Goal: Task Accomplishment & Management: Complete application form

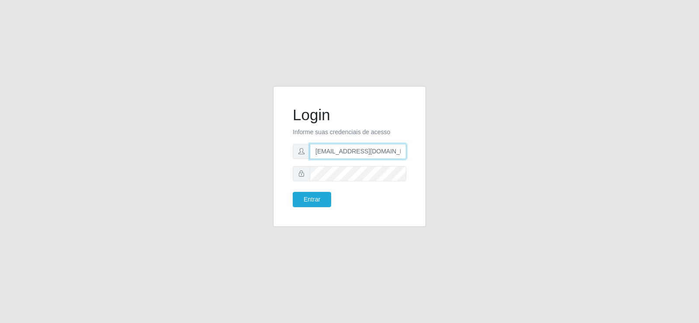
drag, startPoint x: 388, startPoint y: 152, endPoint x: 164, endPoint y: 163, distance: 223.8
click at [165, 160] on div "Login Informe suas credenciais de acesso denisepaulacavalcante@gmail.com Entrar" at bounding box center [349, 161] width 498 height 151
type input "ail.com"
drag, startPoint x: 351, startPoint y: 150, endPoint x: 268, endPoint y: 144, distance: 83.6
click at [275, 149] on div "Login Informe suas credenciais de acesso ail.com Entrar" at bounding box center [349, 156] width 153 height 141
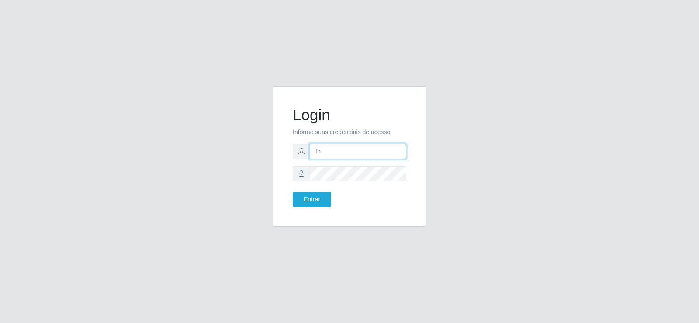
type input "Fbarros224@gmail.com"
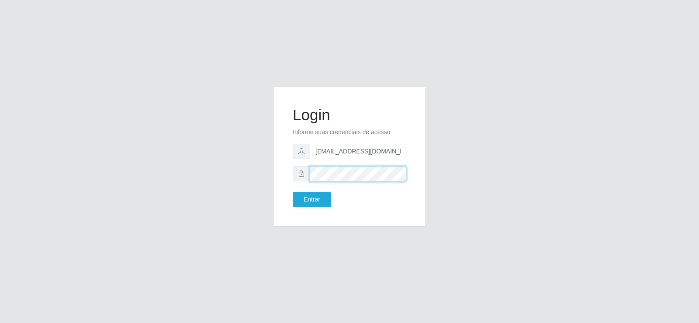
click at [277, 169] on div "Login Informe suas credenciais de acesso Fbarros224@gmail.com Entrar" at bounding box center [349, 156] width 153 height 141
click at [224, 163] on div "Login Informe suas credenciais de acesso Fbarros224@gmail.com Entrar" at bounding box center [349, 161] width 498 height 151
click at [320, 204] on button "Entrar" at bounding box center [312, 199] width 38 height 15
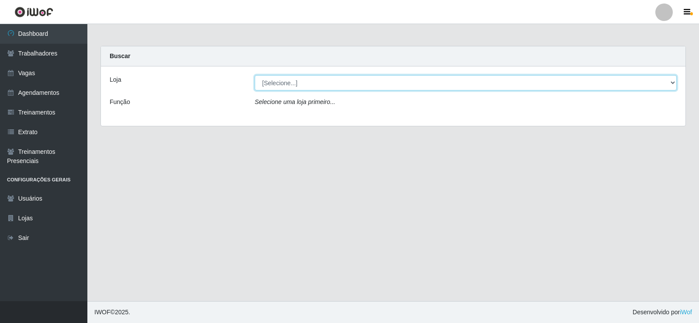
click at [312, 85] on select "[Selecione...] Supermercado Tadeu - [GEOGRAPHIC_DATA]" at bounding box center [466, 82] width 422 height 15
select select "195"
click at [255, 75] on select "[Selecione...] Supermercado Tadeu - [GEOGRAPHIC_DATA]" at bounding box center [466, 82] width 422 height 15
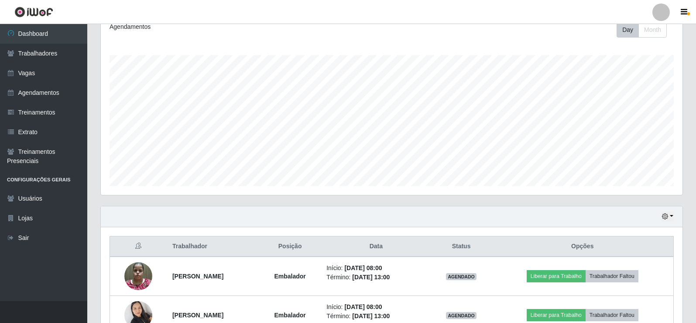
scroll to position [257, 0]
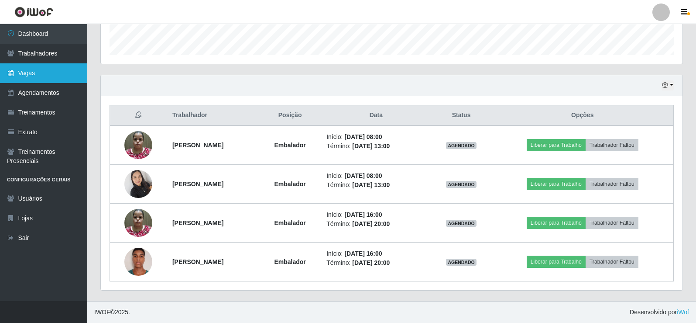
click at [45, 65] on link "Vagas" at bounding box center [43, 73] width 87 height 20
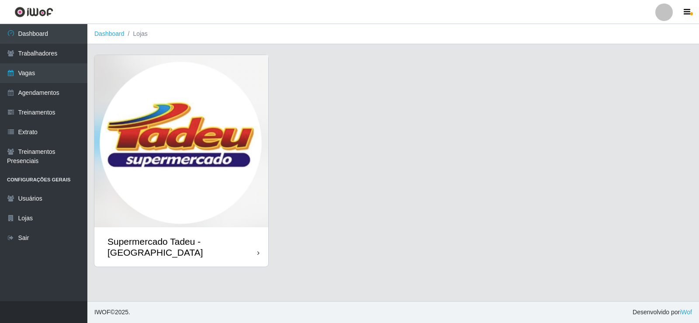
click at [187, 116] on img at bounding box center [181, 141] width 174 height 172
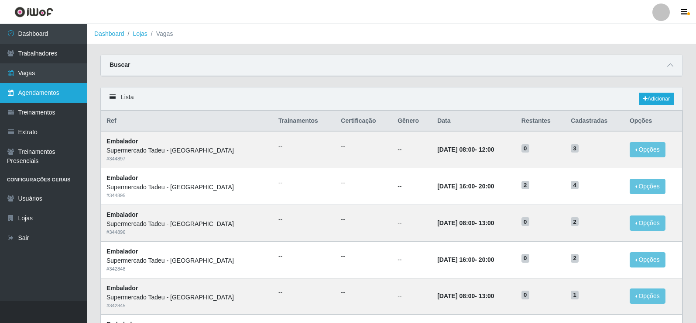
click at [43, 93] on link "Agendamentos" at bounding box center [43, 93] width 87 height 20
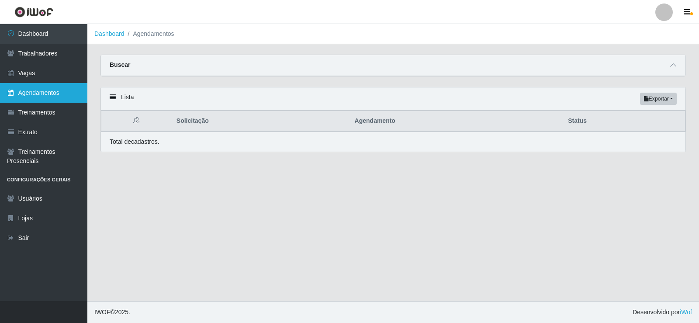
click at [43, 93] on link "Agendamentos" at bounding box center [43, 93] width 87 height 20
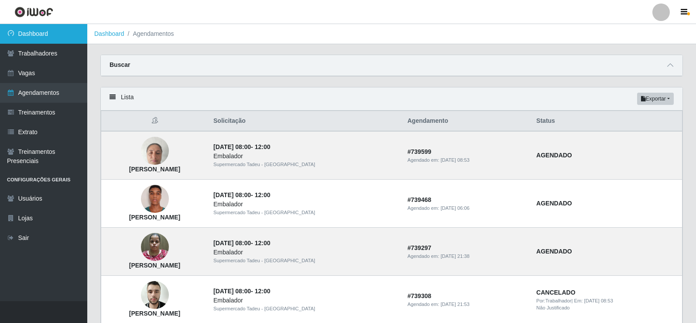
click at [48, 30] on link "Dashboard" at bounding box center [43, 34] width 87 height 20
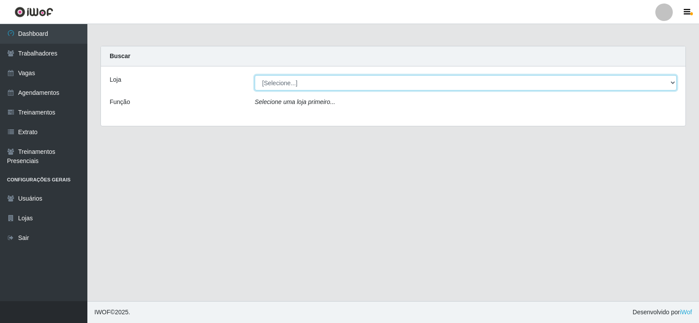
click at [309, 85] on select "[Selecione...] Supermercado Tadeu - [GEOGRAPHIC_DATA]" at bounding box center [466, 82] width 422 height 15
select select "195"
click at [255, 75] on select "[Selecione...] Supermercado Tadeu - [GEOGRAPHIC_DATA]" at bounding box center [466, 82] width 422 height 15
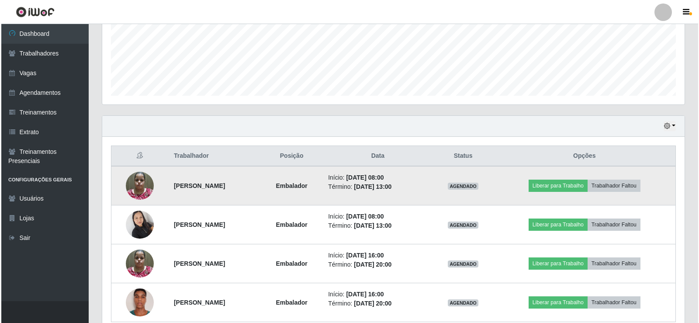
scroll to position [218, 0]
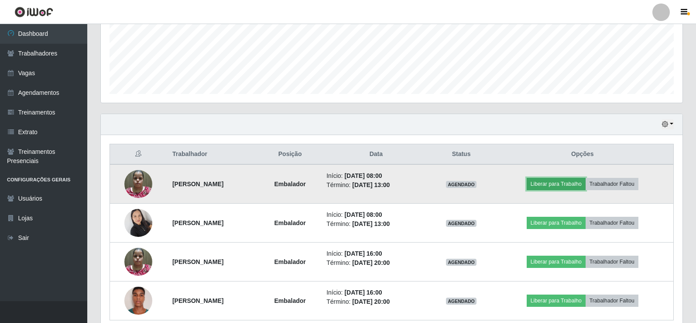
click at [544, 183] on button "Liberar para Trabalho" at bounding box center [556, 184] width 59 height 12
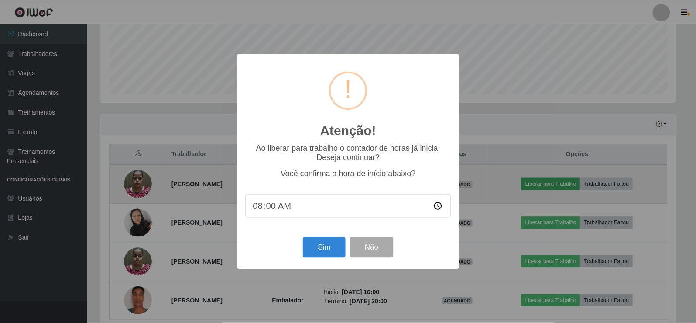
scroll to position [181, 578]
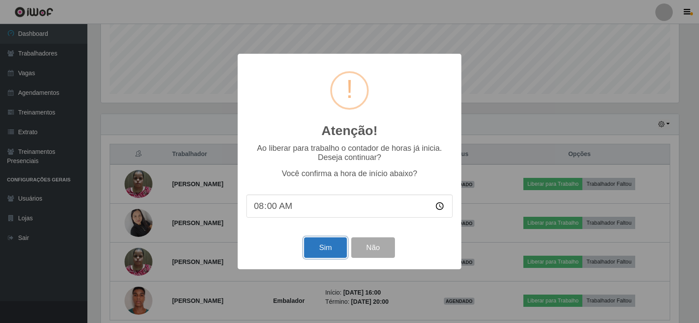
click at [320, 245] on button "Sim" at bounding box center [325, 247] width 42 height 21
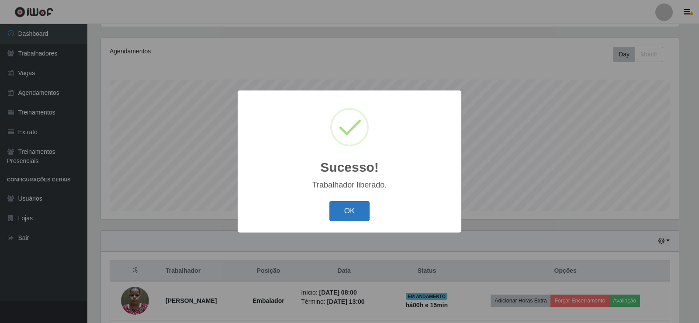
click at [358, 219] on button "OK" at bounding box center [349, 211] width 41 height 21
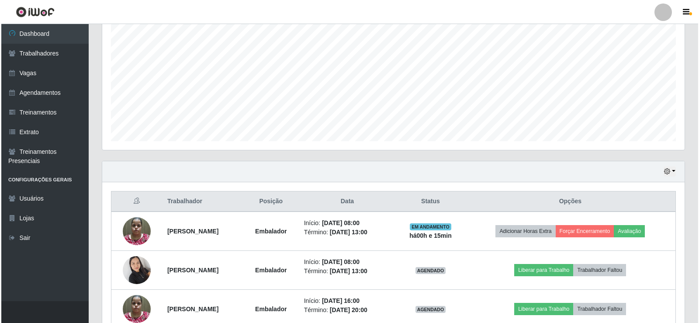
scroll to position [257, 0]
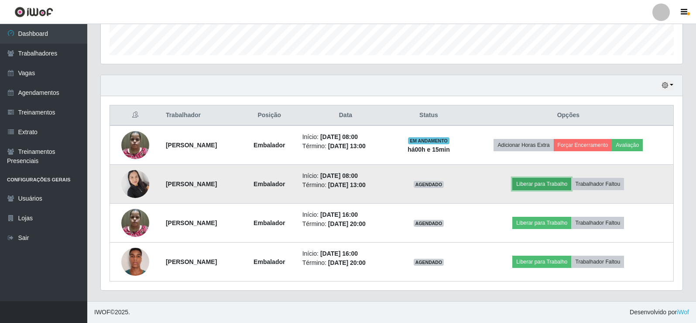
click at [539, 184] on button "Liberar para Trabalho" at bounding box center [542, 184] width 59 height 12
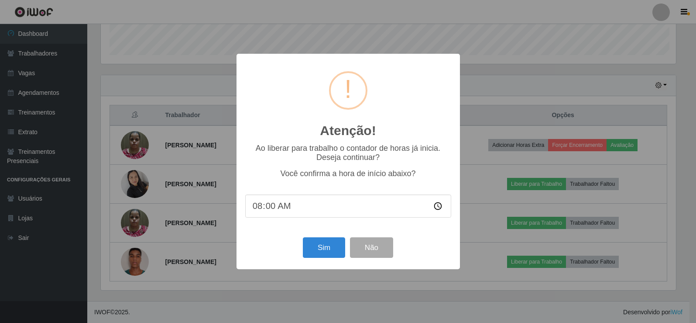
scroll to position [181, 578]
click at [338, 249] on button "Sim" at bounding box center [325, 247] width 42 height 21
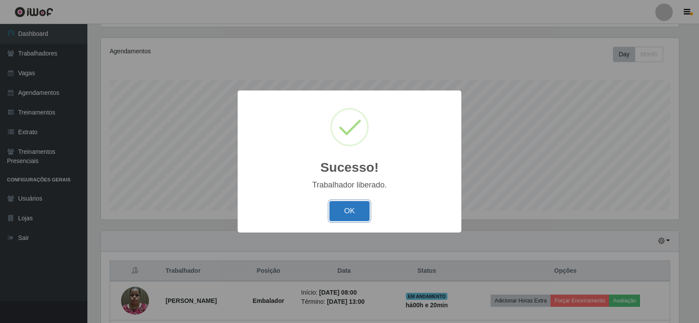
drag, startPoint x: 344, startPoint y: 212, endPoint x: 241, endPoint y: 205, distance: 104.2
click at [344, 212] on button "OK" at bounding box center [349, 211] width 41 height 21
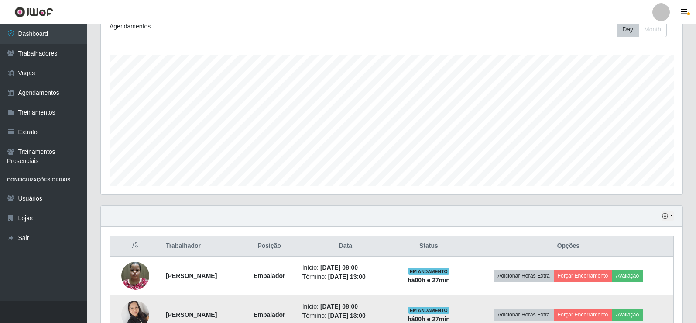
scroll to position [126, 0]
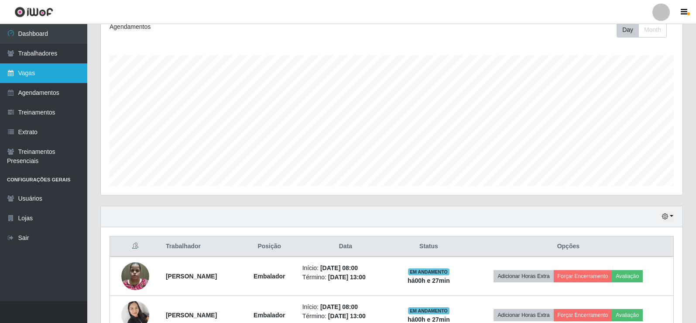
click at [19, 70] on link "Vagas" at bounding box center [43, 73] width 87 height 20
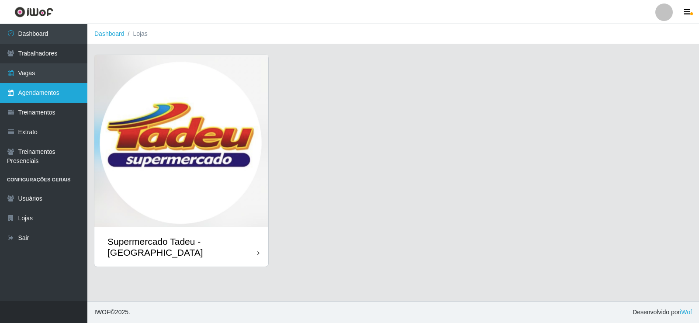
click at [56, 92] on link "Agendamentos" at bounding box center [43, 93] width 87 height 20
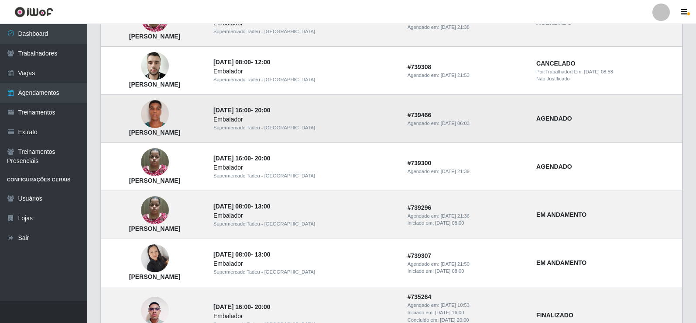
scroll to position [218, 0]
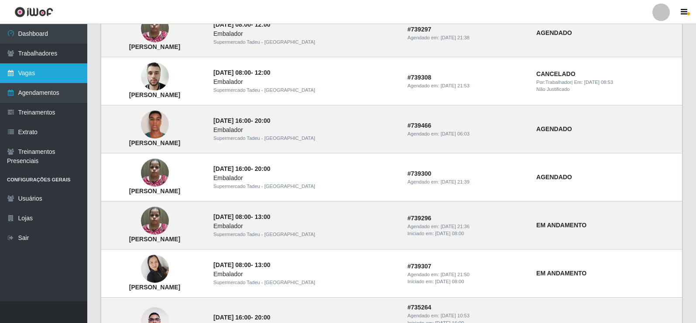
click at [46, 76] on link "Vagas" at bounding box center [43, 73] width 87 height 20
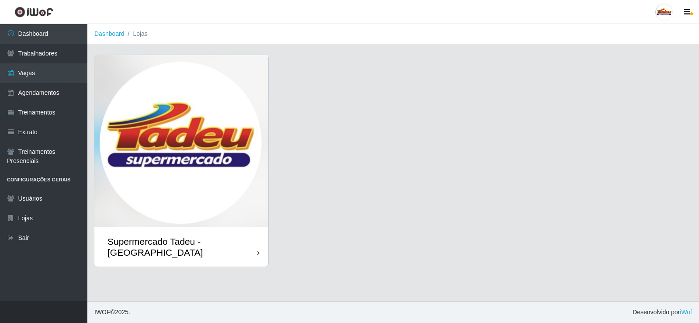
click at [182, 126] on img at bounding box center [181, 141] width 174 height 172
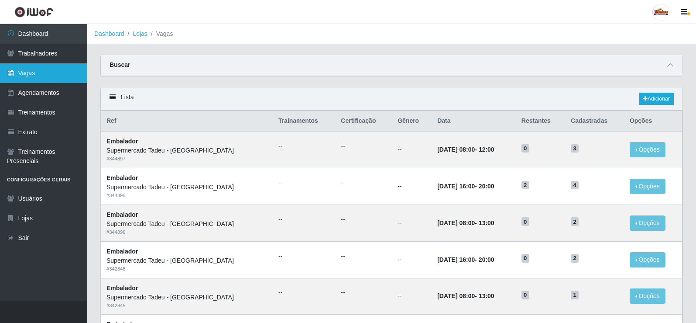
click at [36, 71] on link "Vagas" at bounding box center [43, 73] width 87 height 20
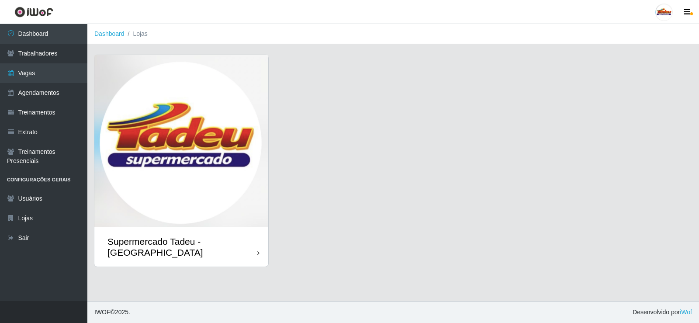
click at [202, 155] on img at bounding box center [181, 141] width 174 height 172
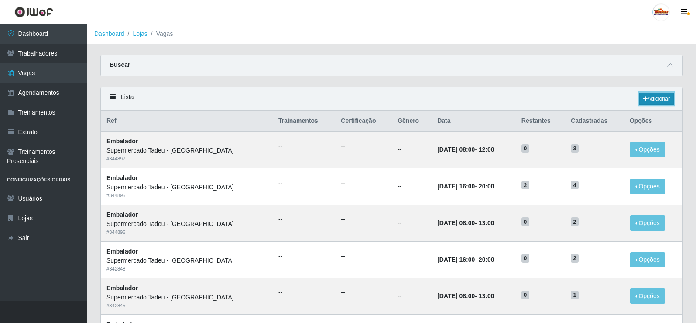
click at [649, 98] on link "Adicionar" at bounding box center [657, 99] width 34 height 12
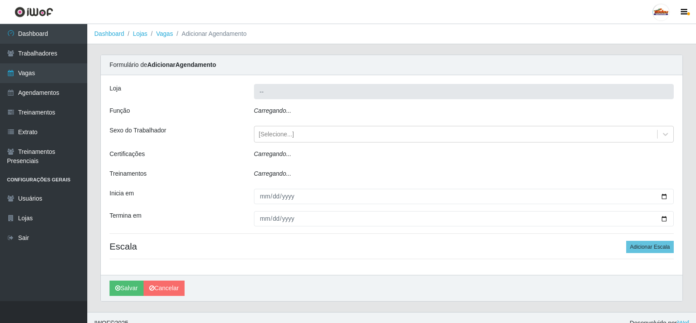
type input "Supermercado Tadeu - [GEOGRAPHIC_DATA]"
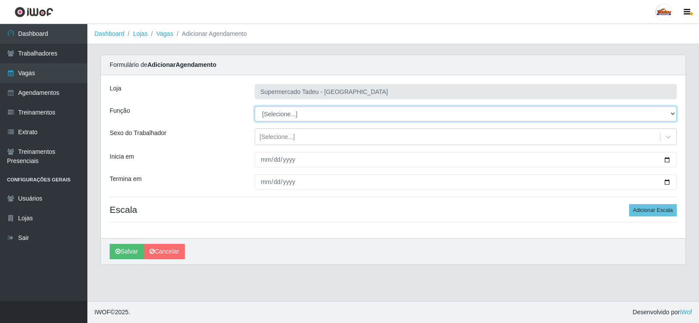
click at [289, 121] on select "[Selecione...] ASG ASG + ASG ++ Auxiliar de Estacionamento Auxiliar de Estacion…" at bounding box center [466, 113] width 422 height 15
select select "1"
click at [255, 106] on select "[Selecione...] ASG ASG + ASG ++ Auxiliar de Estacionamento Auxiliar de Estacion…" at bounding box center [466, 113] width 422 height 15
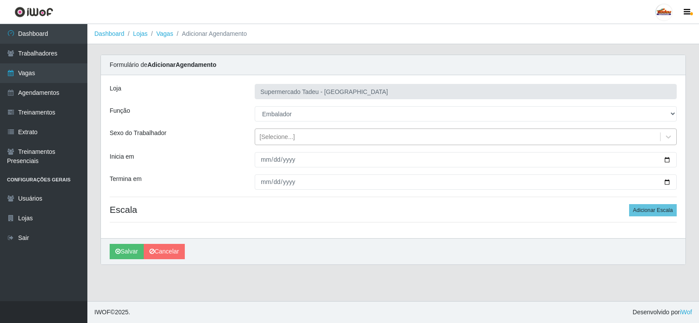
click at [286, 139] on div "[Selecione...]" at bounding box center [276, 136] width 35 height 9
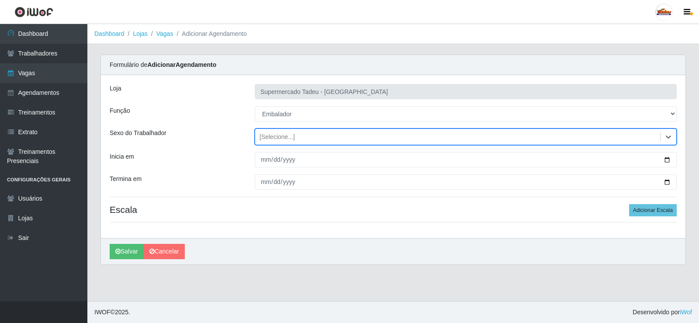
click at [279, 135] on div "[Selecione...]" at bounding box center [276, 136] width 35 height 9
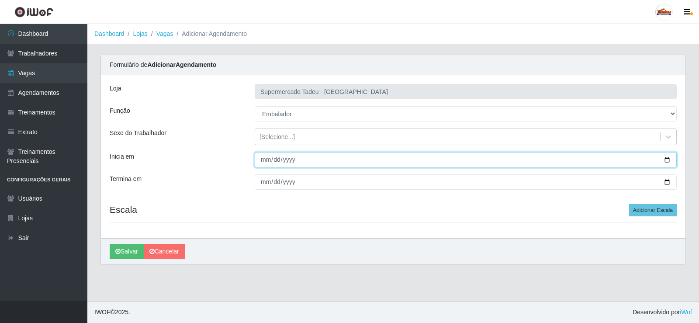
click at [282, 159] on input "Inicia em" at bounding box center [466, 159] width 422 height 15
click at [262, 160] on input "Inicia em" at bounding box center [466, 159] width 422 height 15
click at [267, 159] on input "Inicia em" at bounding box center [466, 159] width 422 height 15
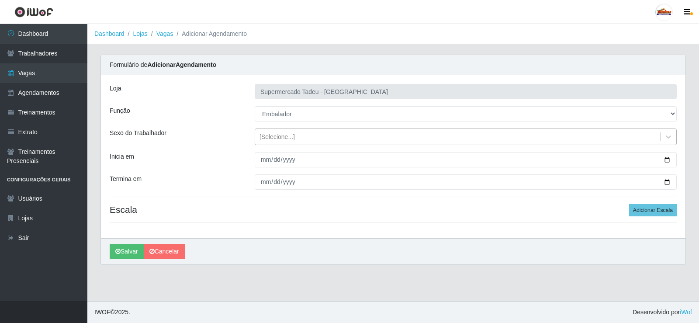
click at [268, 137] on div "[Selecione...]" at bounding box center [276, 136] width 35 height 9
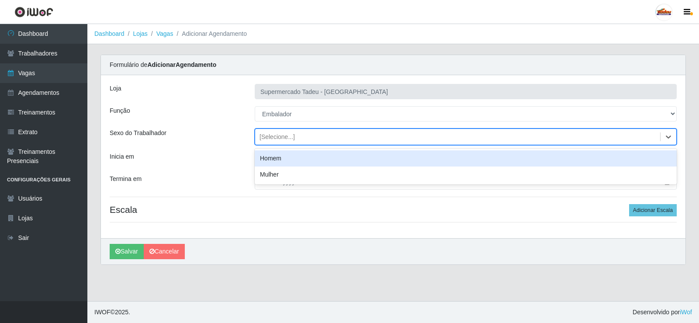
click at [237, 155] on div "Inicia em" at bounding box center [175, 159] width 145 height 15
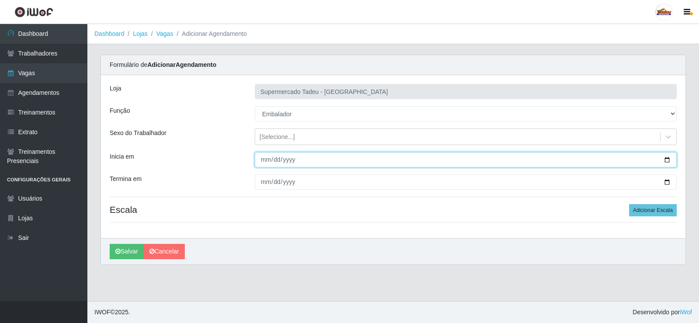
click at [262, 157] on input "Inicia em" at bounding box center [466, 159] width 422 height 15
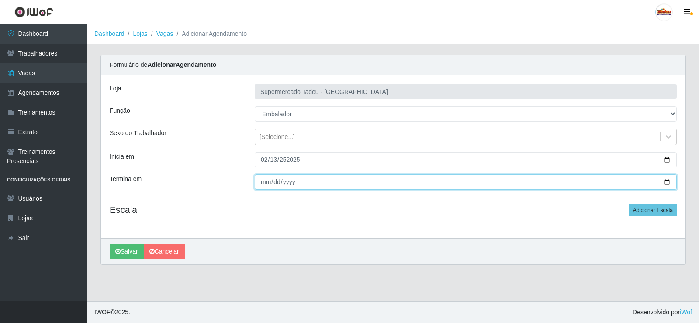
click at [306, 186] on input "Termina em" at bounding box center [466, 181] width 422 height 15
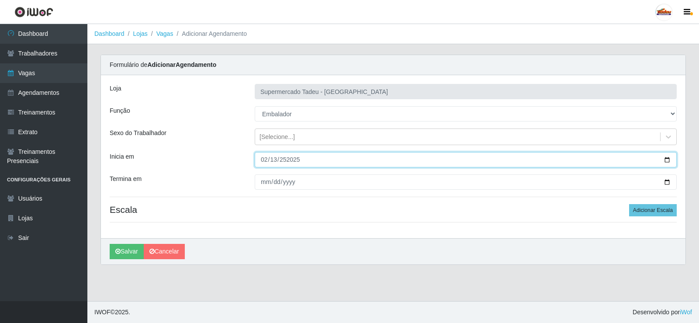
click at [289, 160] on input "252025-02-13" at bounding box center [466, 159] width 422 height 15
click at [289, 159] on input "252025-02-13" at bounding box center [466, 159] width 422 height 15
type input "2025-02-13"
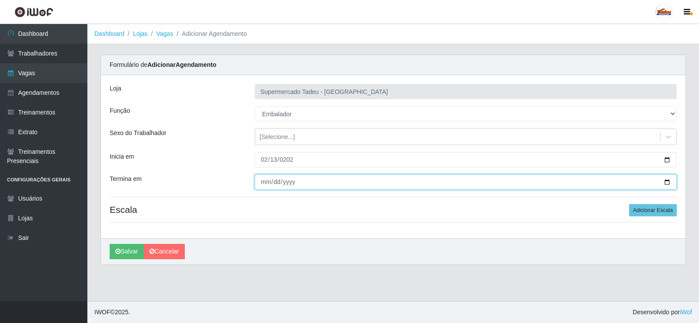
click at [265, 180] on input "Termina em" at bounding box center [466, 181] width 422 height 15
type input "62025-09-13"
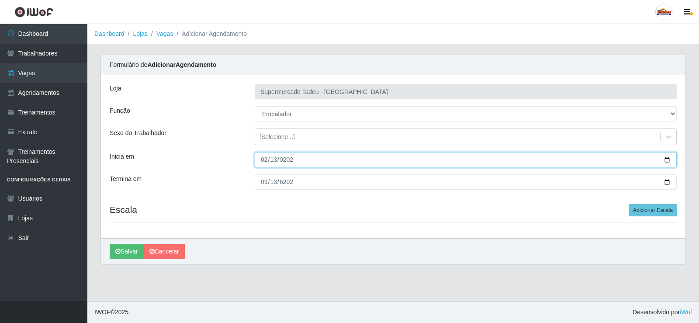
click at [274, 160] on input "2025-02-13" at bounding box center [466, 159] width 422 height 15
type input "2025-09-13"
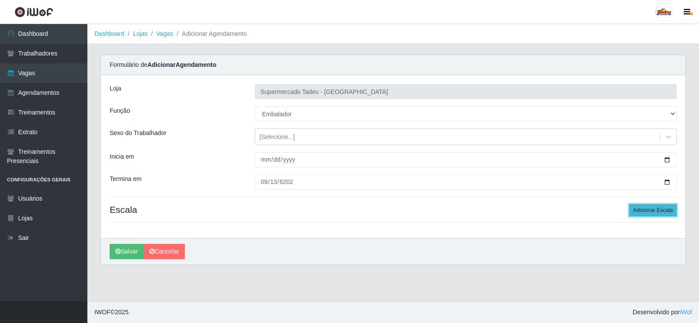
click at [640, 208] on button "Adicionar Escala" at bounding box center [653, 210] width 48 height 12
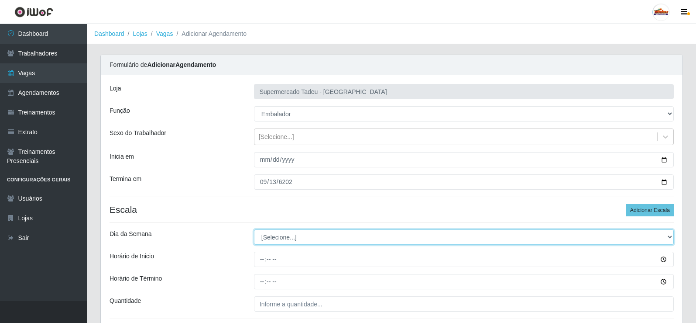
click at [265, 240] on select "[Selecione...] Segunda Terça Quarta Quinta Sexta Sábado Domingo" at bounding box center [464, 236] width 420 height 15
select select "6"
click at [254, 229] on select "[Selecione...] Segunda Terça Quarta Quinta Sexta Sábado Domingo" at bounding box center [464, 236] width 420 height 15
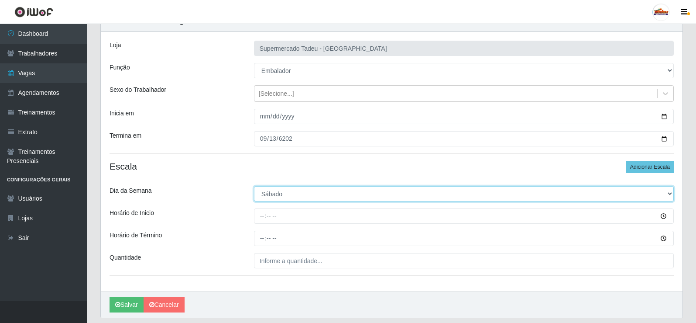
scroll to position [44, 0]
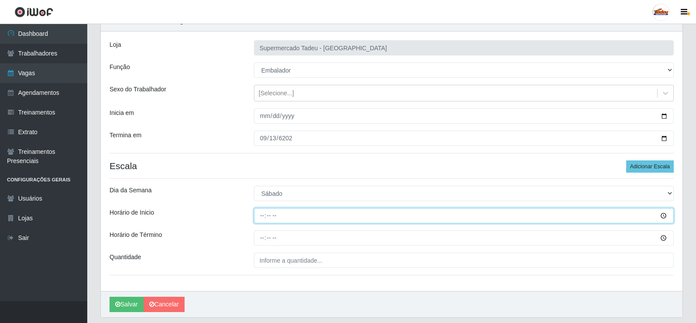
click at [264, 214] on input "Horário de Inicio" at bounding box center [464, 215] width 420 height 15
type input "16:00"
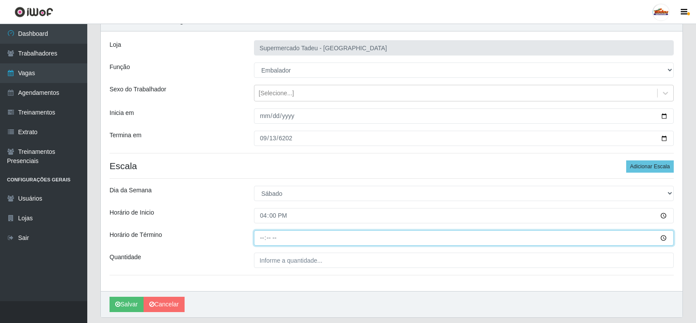
click at [262, 240] on input "Horário de Término" at bounding box center [464, 237] width 420 height 15
type input "20:00"
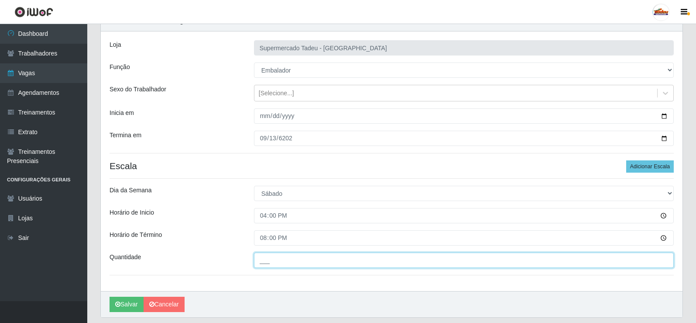
click at [288, 263] on input "___" at bounding box center [464, 259] width 420 height 15
type input "4__"
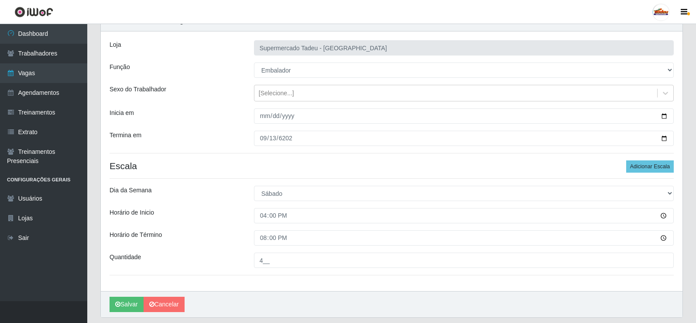
click at [219, 222] on div "Horário de Inicio" at bounding box center [175, 215] width 145 height 15
click at [279, 78] on div "Loja Supermercado Tadeu - Lagoa Seca Função [Selecione...] ASG ASG + ASG ++ Aux…" at bounding box center [392, 160] width 582 height 259
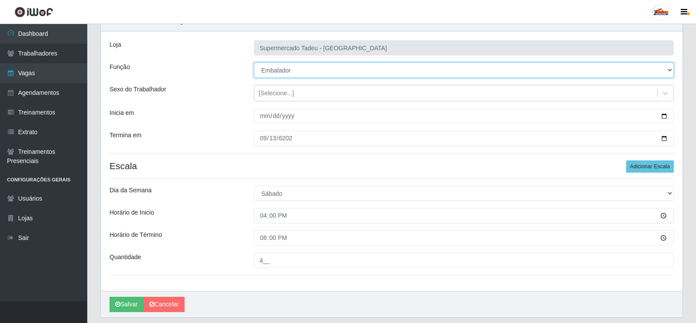
click at [281, 74] on select "[Selecione...] ASG ASG + ASG ++ Auxiliar de Estacionamento Auxiliar de Estacion…" at bounding box center [464, 69] width 420 height 15
select select "71"
click at [254, 62] on select "[Selecione...] ASG ASG + ASG ++ Auxiliar de Estacionamento Auxiliar de Estacion…" at bounding box center [464, 69] width 420 height 15
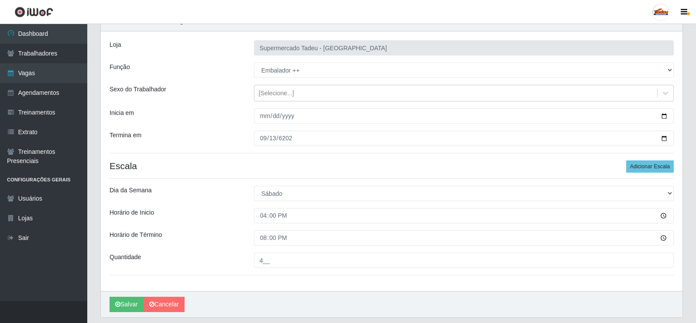
click at [231, 215] on div "Horário de Inicio" at bounding box center [175, 215] width 145 height 15
click at [111, 303] on button "Salvar" at bounding box center [127, 303] width 34 height 15
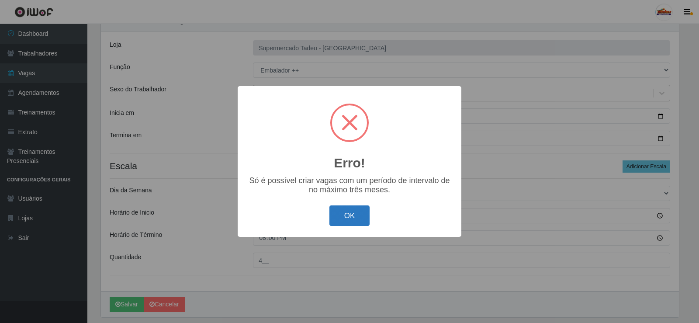
click at [358, 217] on button "OK" at bounding box center [349, 215] width 41 height 21
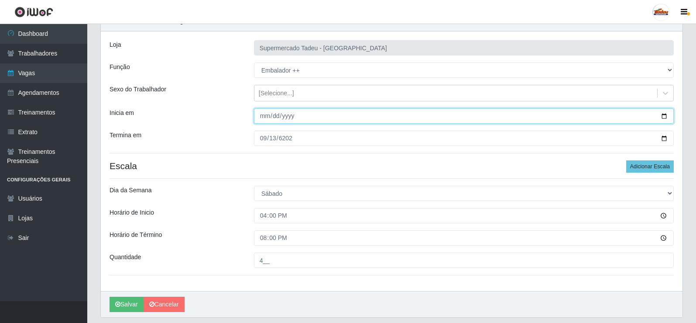
drag, startPoint x: 262, startPoint y: 117, endPoint x: 288, endPoint y: 117, distance: 25.3
click at [262, 117] on input "2025-09-13" at bounding box center [464, 115] width 420 height 15
drag, startPoint x: 293, startPoint y: 117, endPoint x: 291, endPoint y: 132, distance: 15.0
click at [293, 117] on input "2025-09-13" at bounding box center [464, 115] width 420 height 15
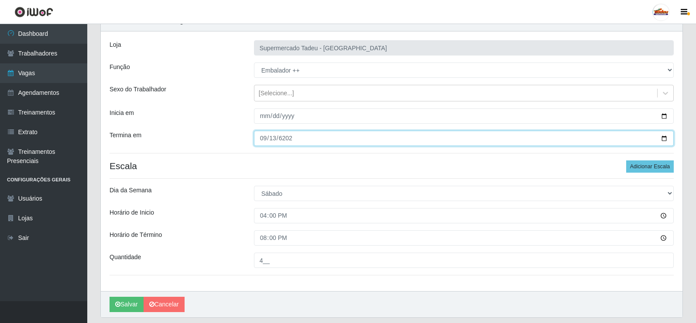
drag, startPoint x: 288, startPoint y: 136, endPoint x: 292, endPoint y: 143, distance: 7.8
click at [289, 141] on input "62025-09-13" at bounding box center [464, 138] width 420 height 15
type input "2025-09-13"
click at [307, 140] on input "2025-09-13" at bounding box center [464, 138] width 420 height 15
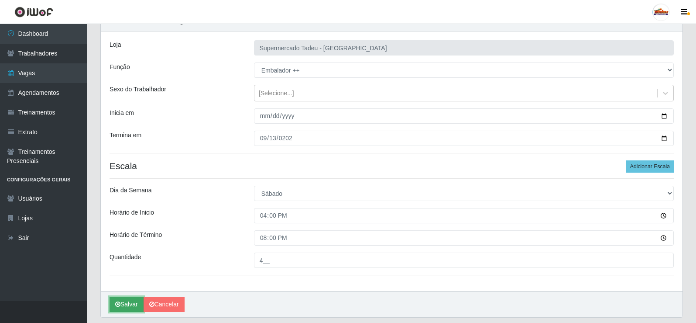
click at [129, 303] on button "Salvar" at bounding box center [127, 303] width 34 height 15
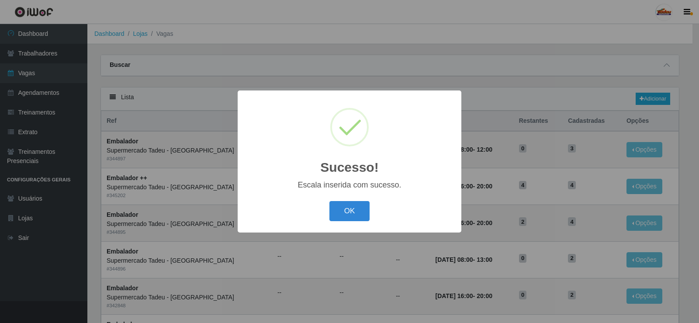
click at [371, 211] on div "OK Cancel" at bounding box center [349, 210] width 206 height 25
click at [354, 213] on button "OK" at bounding box center [349, 211] width 41 height 21
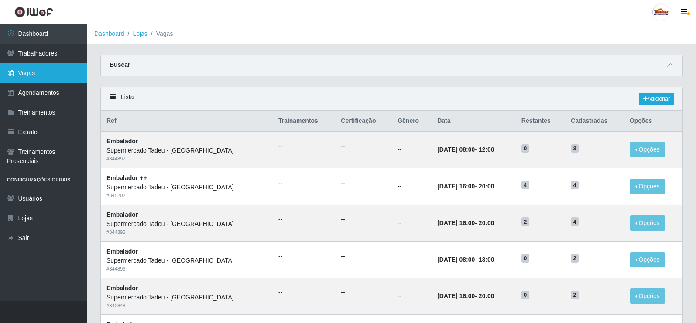
click at [43, 79] on link "Vagas" at bounding box center [43, 73] width 87 height 20
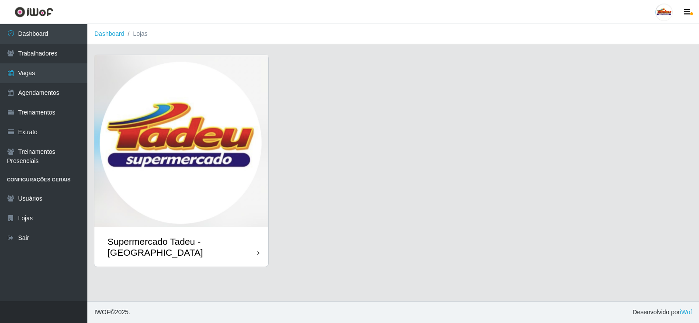
click at [252, 151] on img at bounding box center [181, 141] width 174 height 172
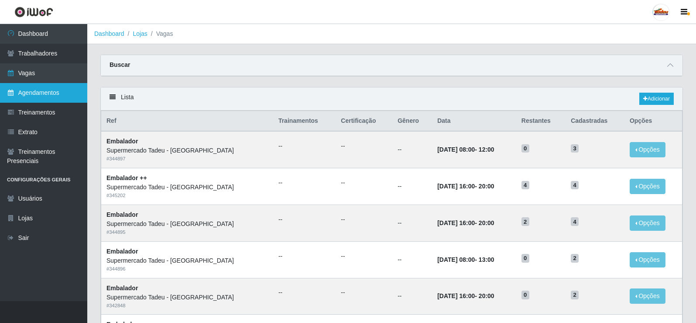
click at [27, 94] on link "Agendamentos" at bounding box center [43, 93] width 87 height 20
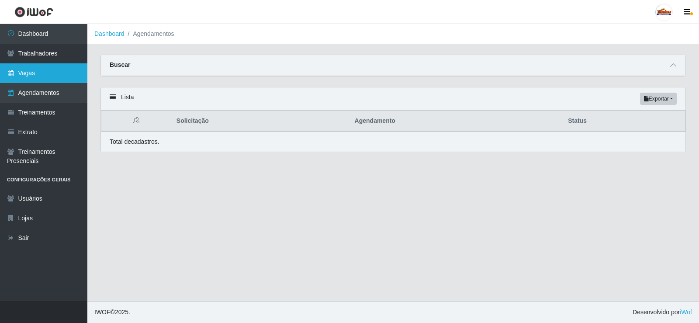
click at [30, 76] on link "Vagas" at bounding box center [43, 73] width 87 height 20
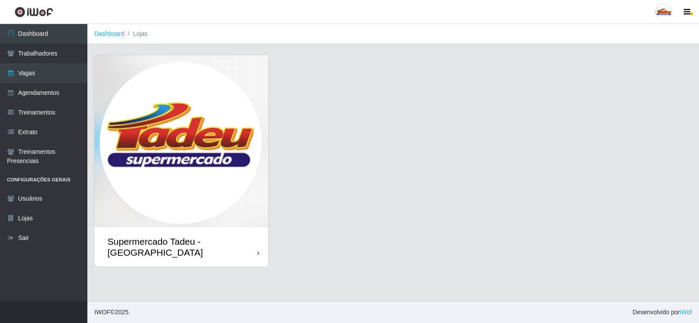
click at [176, 164] on img at bounding box center [181, 141] width 174 height 172
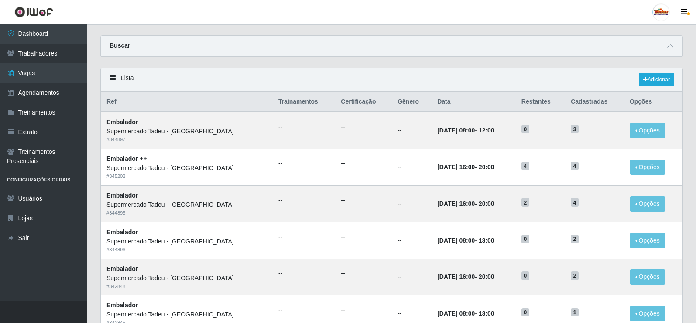
scroll to position [44, 0]
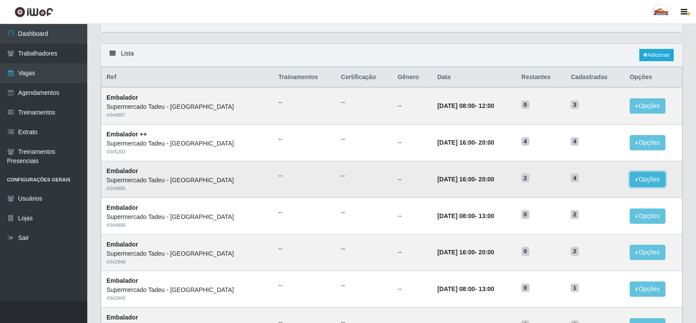
click at [634, 183] on button "Opções" at bounding box center [648, 179] width 36 height 15
drag, startPoint x: 490, startPoint y: 169, endPoint x: 507, endPoint y: 176, distance: 18.4
click at [490, 170] on td "13/09/2025, 16:00 - 20:00" at bounding box center [474, 179] width 84 height 37
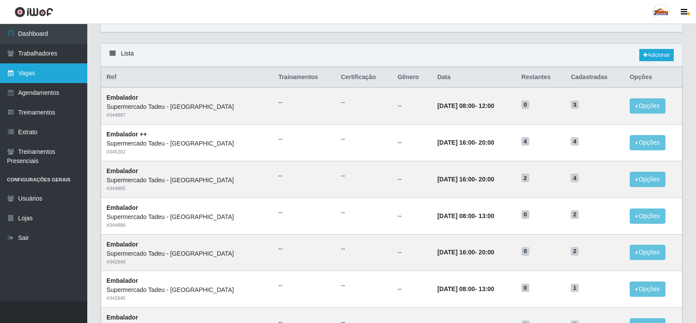
click at [46, 75] on link "Vagas" at bounding box center [43, 73] width 87 height 20
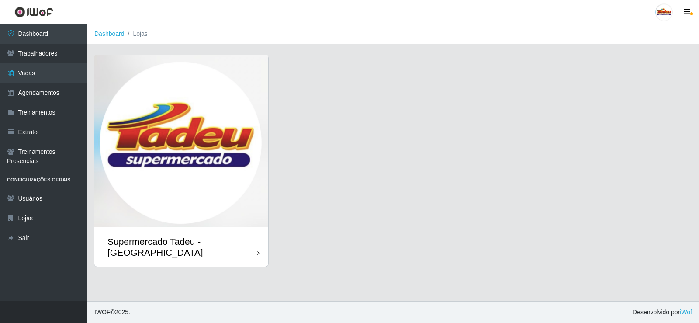
click at [234, 144] on img at bounding box center [181, 141] width 174 height 172
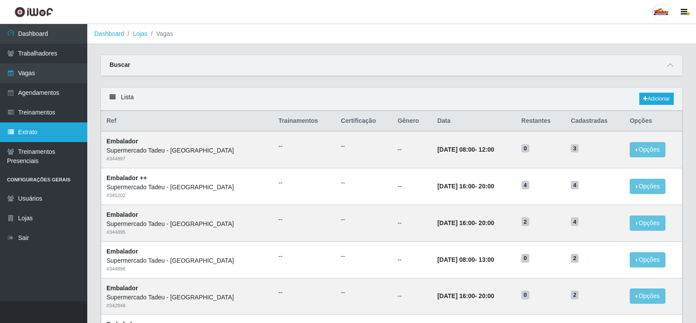
click at [44, 125] on link "Extrato" at bounding box center [43, 132] width 87 height 20
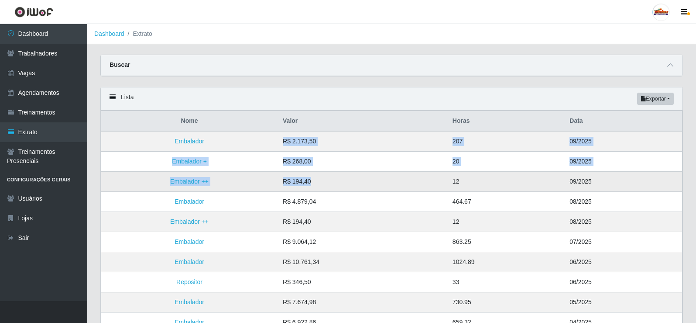
drag, startPoint x: 279, startPoint y: 140, endPoint x: 324, endPoint y: 178, distance: 59.1
click at [324, 178] on tbody "Embalador R$ 2.173,50 207 09/2025 Embalador + R$ 268,00 20 09/2025 Embalador ++…" at bounding box center [392, 282] width 582 height 302
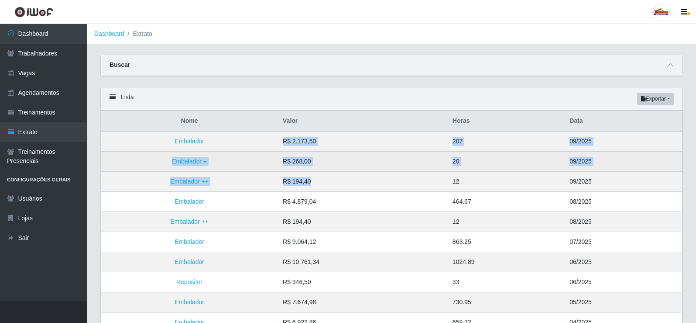
click at [358, 158] on td "R$ 268,00" at bounding box center [363, 162] width 170 height 20
drag, startPoint x: 282, startPoint y: 139, endPoint x: 327, endPoint y: 171, distance: 54.2
click at [327, 170] on tbody "Embalador R$ 2.173,50 207 09/2025 Embalador + R$ 268,00 20 09/2025 Embalador ++…" at bounding box center [392, 282] width 582 height 302
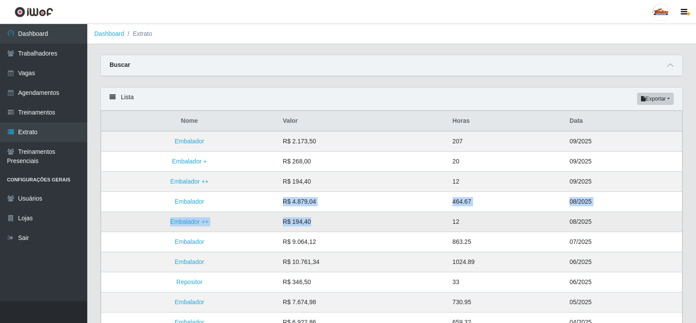
drag, startPoint x: 284, startPoint y: 203, endPoint x: 314, endPoint y: 226, distance: 37.7
click at [314, 226] on tbody "Embalador R$ 2.173,50 207 09/2025 Embalador + R$ 268,00 20 09/2025 Embalador ++…" at bounding box center [392, 282] width 582 height 302
click at [303, 179] on td "R$ 194,40" at bounding box center [363, 182] width 170 height 20
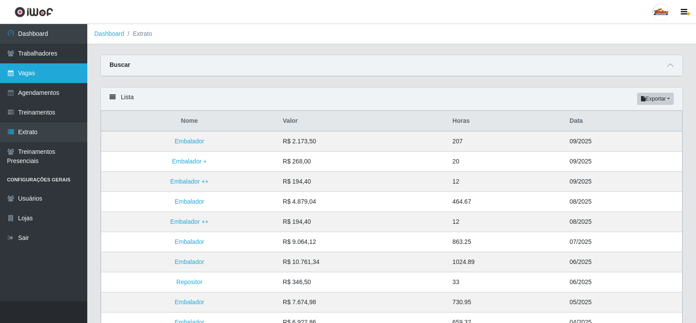
click at [31, 65] on link "Vagas" at bounding box center [43, 73] width 87 height 20
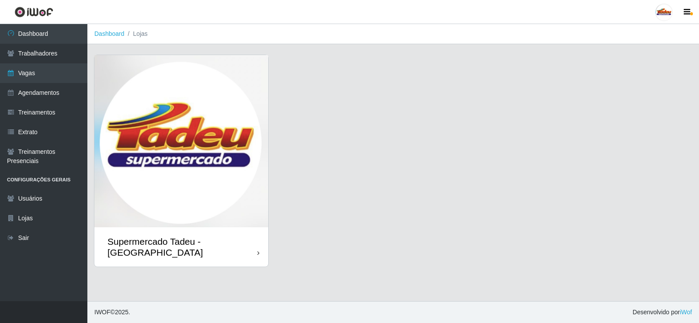
click at [164, 113] on img at bounding box center [181, 141] width 174 height 172
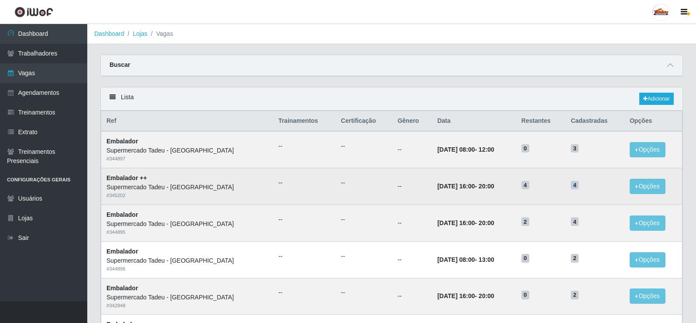
drag, startPoint x: 523, startPoint y: 186, endPoint x: 596, endPoint y: 186, distance: 72.5
click at [596, 186] on tr "Embalador ++ Supermercado Tadeu - Lagoa Seca # 345202 -- -- -- 13/09/2025, 16:0…" at bounding box center [392, 186] width 582 height 37
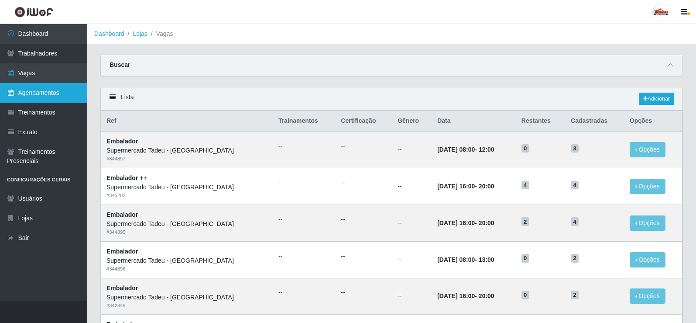
click at [24, 94] on link "Agendamentos" at bounding box center [43, 93] width 87 height 20
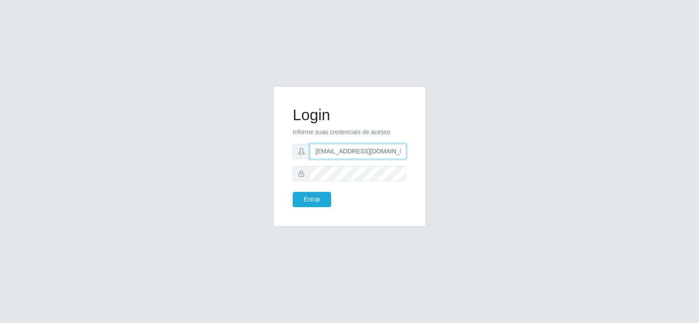
click at [371, 145] on input "[EMAIL_ADDRESS][DOMAIN_NAME]" at bounding box center [358, 151] width 96 height 15
type input "[EMAIL_ADDRESS][DOMAIN_NAME]"
click at [269, 172] on div "Login Informe suas credenciais de acesso [EMAIL_ADDRESS][DOMAIN_NAME] Entrar" at bounding box center [349, 161] width 166 height 151
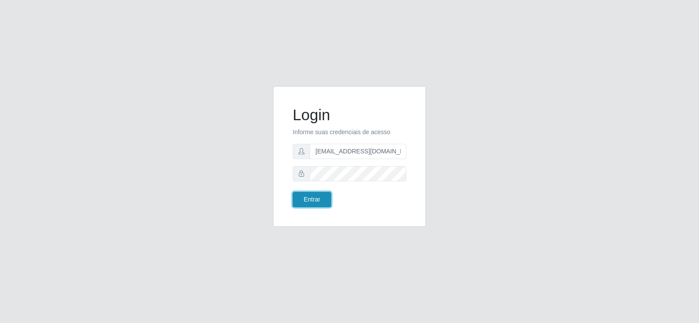
click at [320, 203] on button "Entrar" at bounding box center [312, 199] width 38 height 15
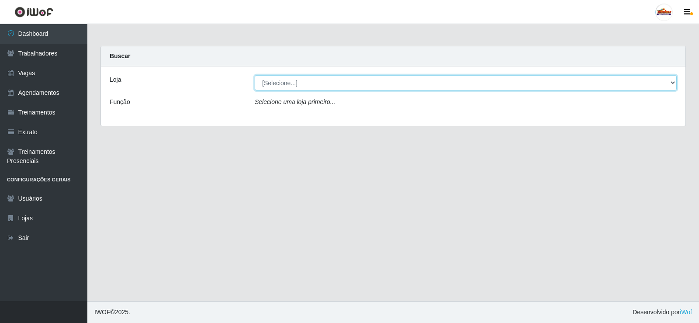
click at [285, 84] on select "[Selecione...] Supermercado Tadeu - [GEOGRAPHIC_DATA]" at bounding box center [466, 82] width 422 height 15
click at [284, 83] on select "[Selecione...] Supermercado Tadeu - [GEOGRAPHIC_DATA]" at bounding box center [466, 82] width 422 height 15
